Goal: Task Accomplishment & Management: Manage account settings

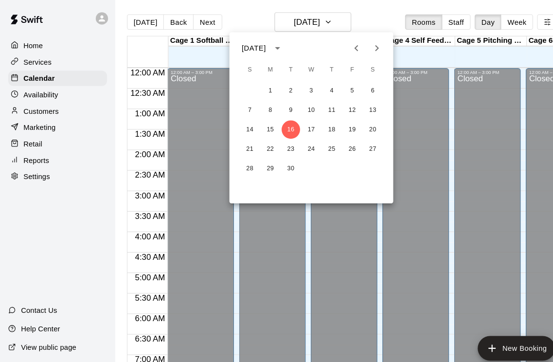
scroll to position [593, 0]
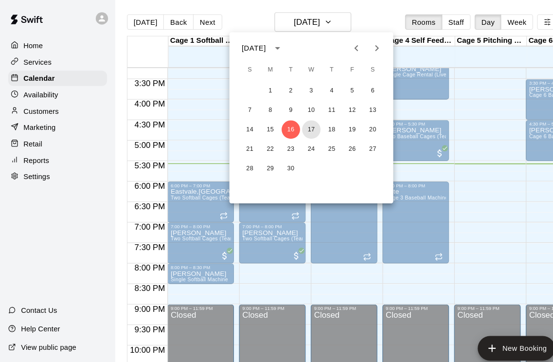
click at [294, 130] on button "17" at bounding box center [296, 123] width 18 height 18
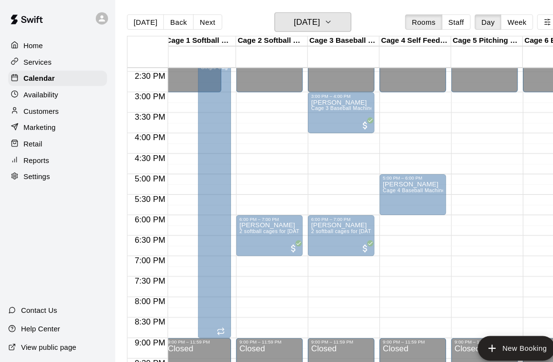
scroll to position [0, 3]
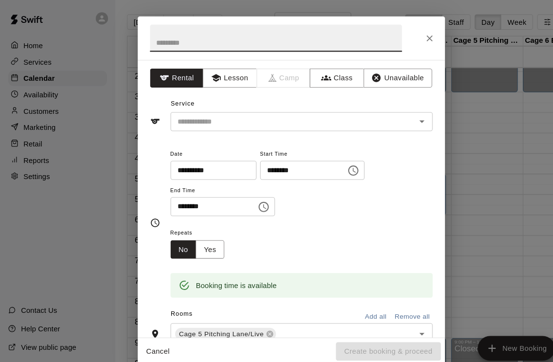
click at [210, 37] on input "text" at bounding box center [261, 36] width 239 height 26
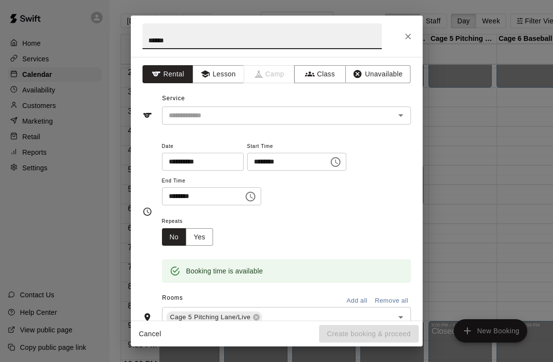
type input "******"
click at [301, 116] on input "text" at bounding box center [272, 115] width 214 height 12
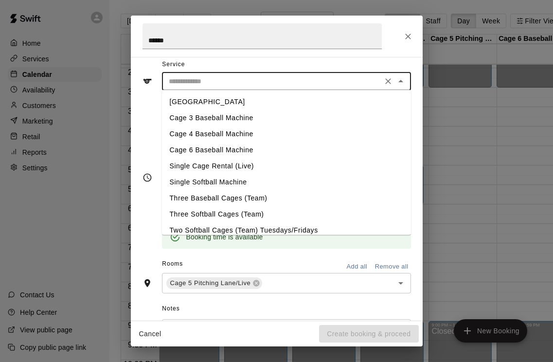
scroll to position [0, 0]
click at [194, 101] on li "[GEOGRAPHIC_DATA]" at bounding box center [286, 102] width 249 height 16
type input "**********"
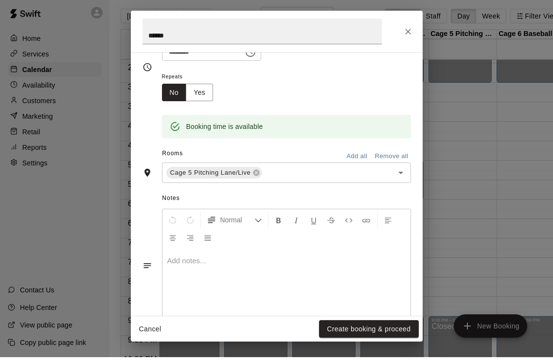
scroll to position [128, 0]
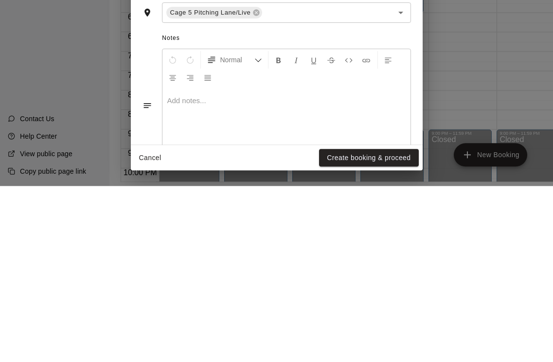
click at [348, 325] on button "Create booking & proceed" at bounding box center [368, 334] width 99 height 18
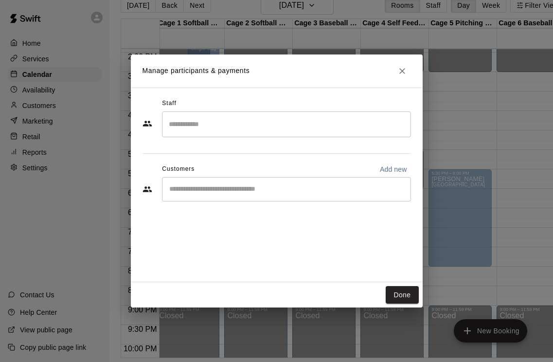
click at [394, 304] on button "Done" at bounding box center [402, 295] width 33 height 18
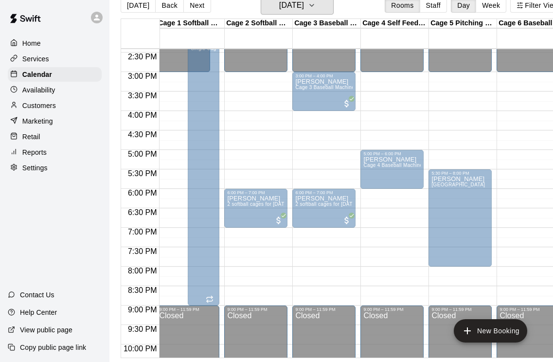
scroll to position [0, 0]
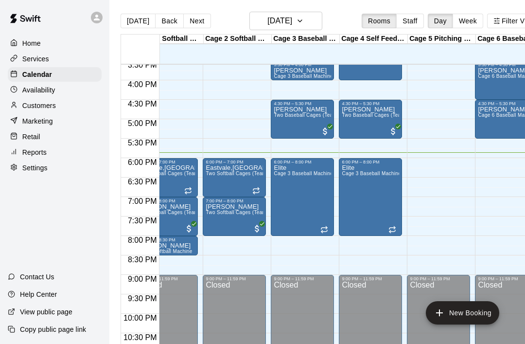
scroll to position [0, 22]
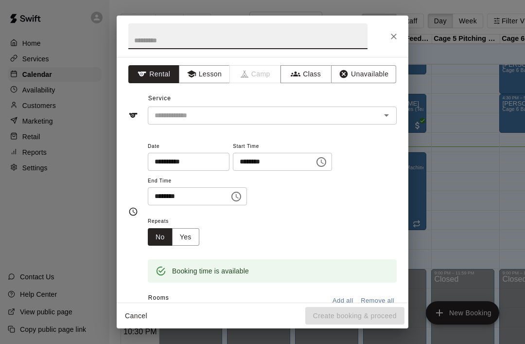
click at [139, 44] on input "text" at bounding box center [247, 36] width 239 height 26
type input "*****"
click at [165, 119] on input "text" at bounding box center [258, 115] width 214 height 12
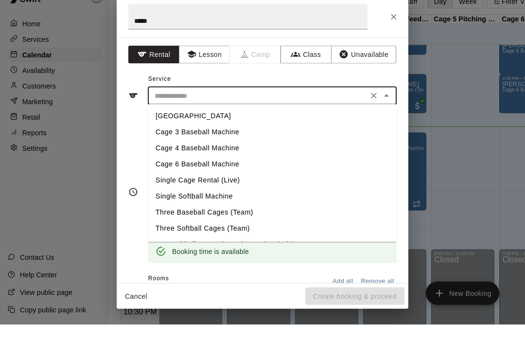
click at [161, 128] on li "[GEOGRAPHIC_DATA]" at bounding box center [272, 136] width 249 height 16
type input "**********"
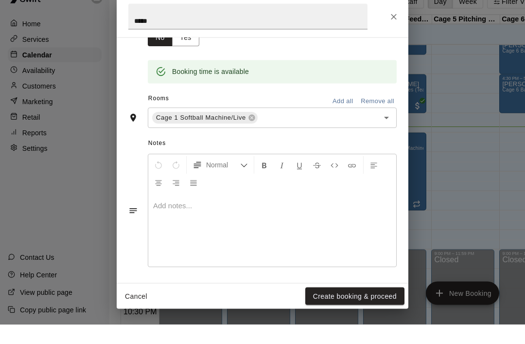
click at [350, 114] on button "Add all" at bounding box center [342, 121] width 31 height 15
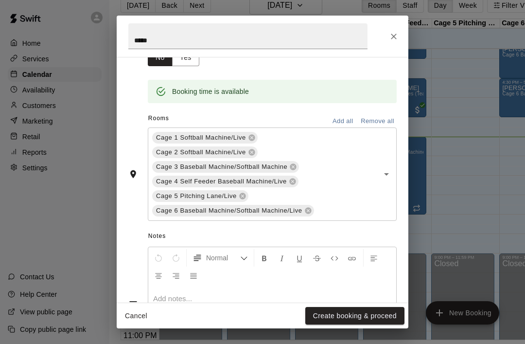
click at [369, 321] on button "Create booking & proceed" at bounding box center [354, 316] width 99 height 18
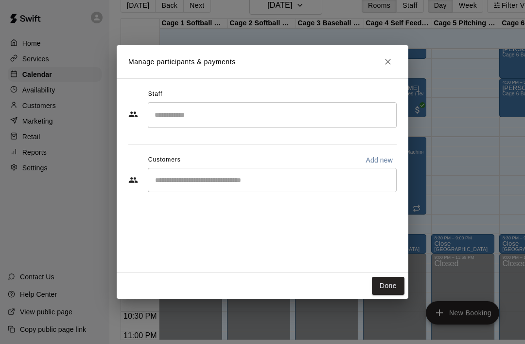
click at [391, 281] on button "Done" at bounding box center [388, 286] width 33 height 18
